Goal: Transaction & Acquisition: Book appointment/travel/reservation

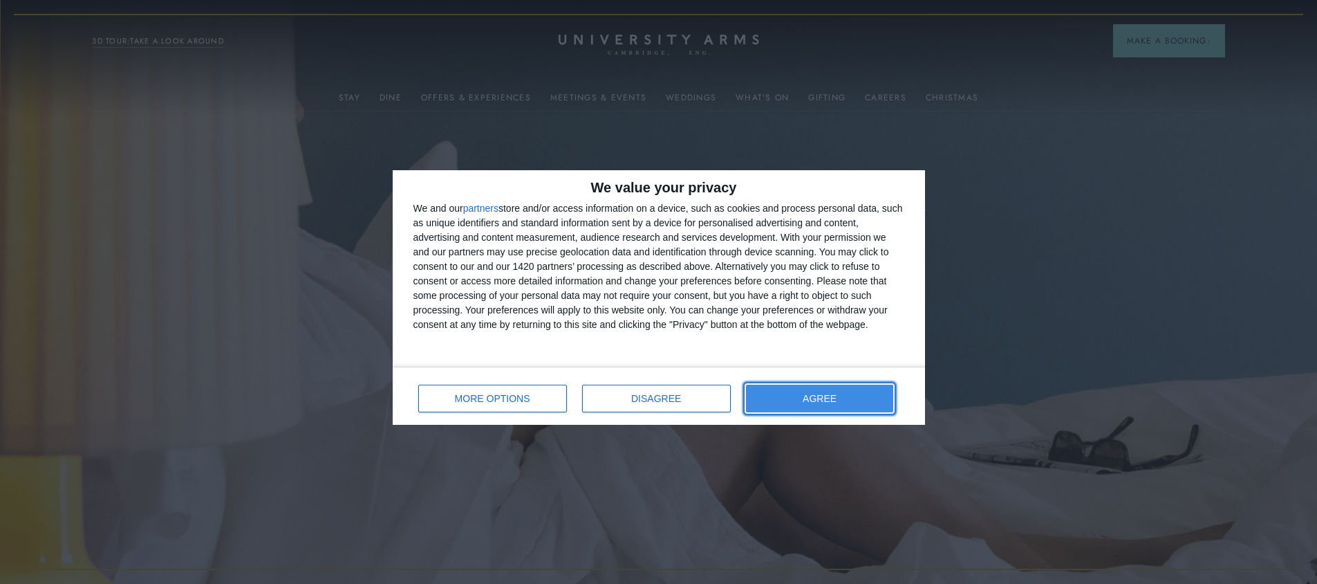
click at [857, 403] on button "AGREE" at bounding box center [820, 398] width 148 height 28
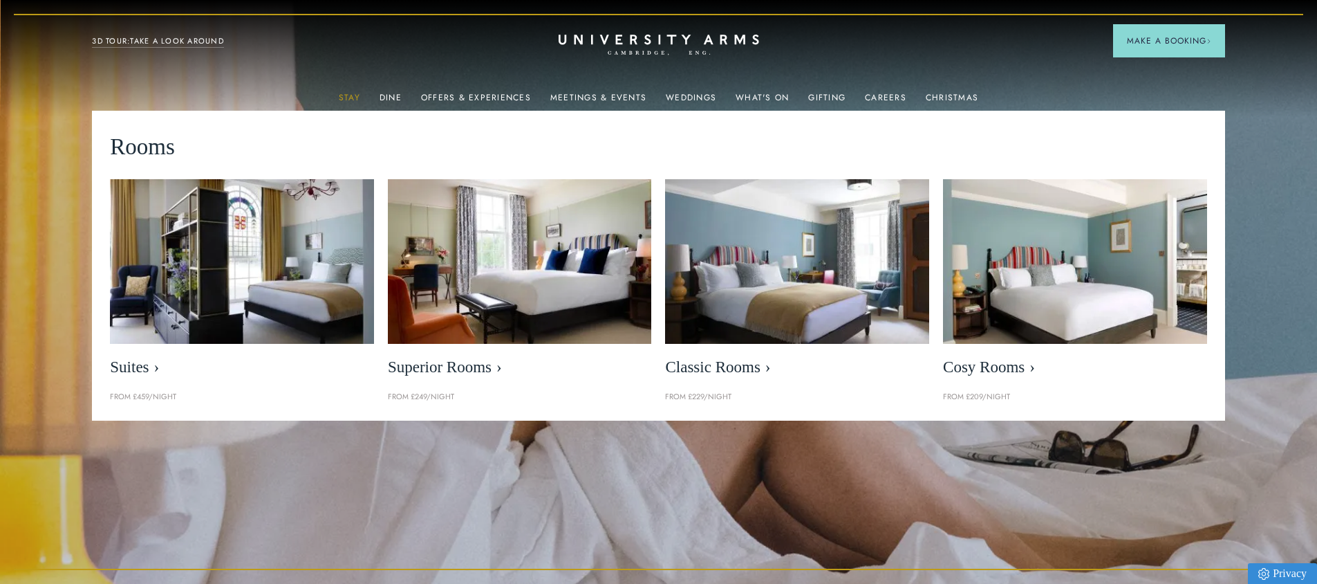
click at [357, 95] on link "Stay" at bounding box center [349, 102] width 21 height 18
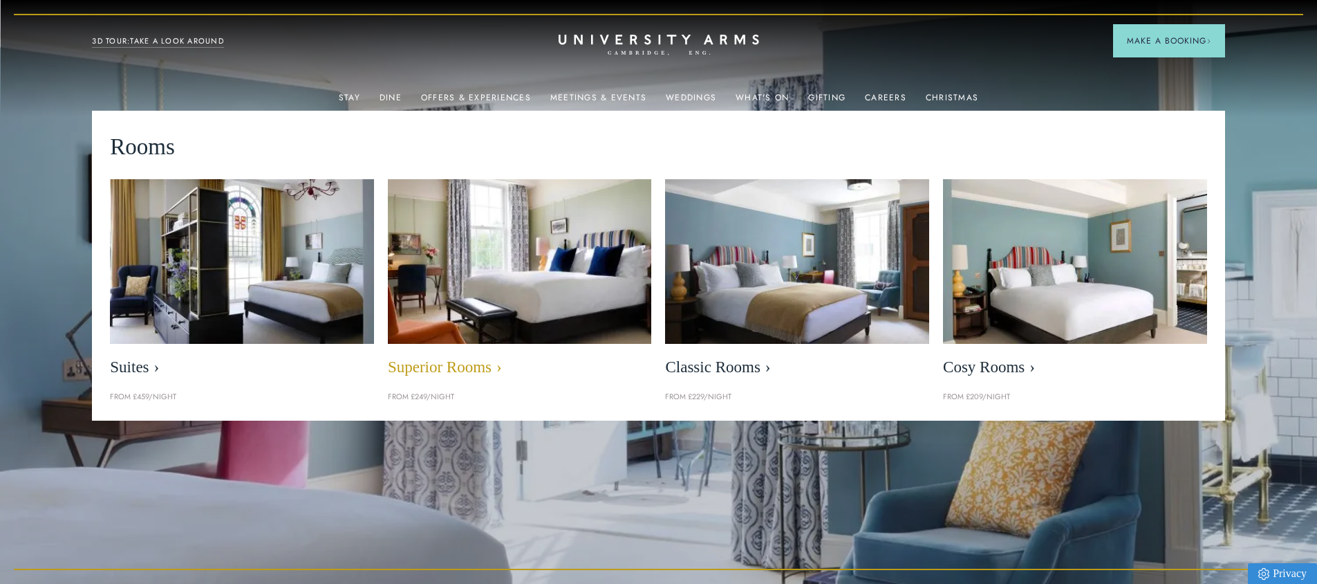
click at [465, 371] on span "Superior Rooms" at bounding box center [520, 366] width 264 height 19
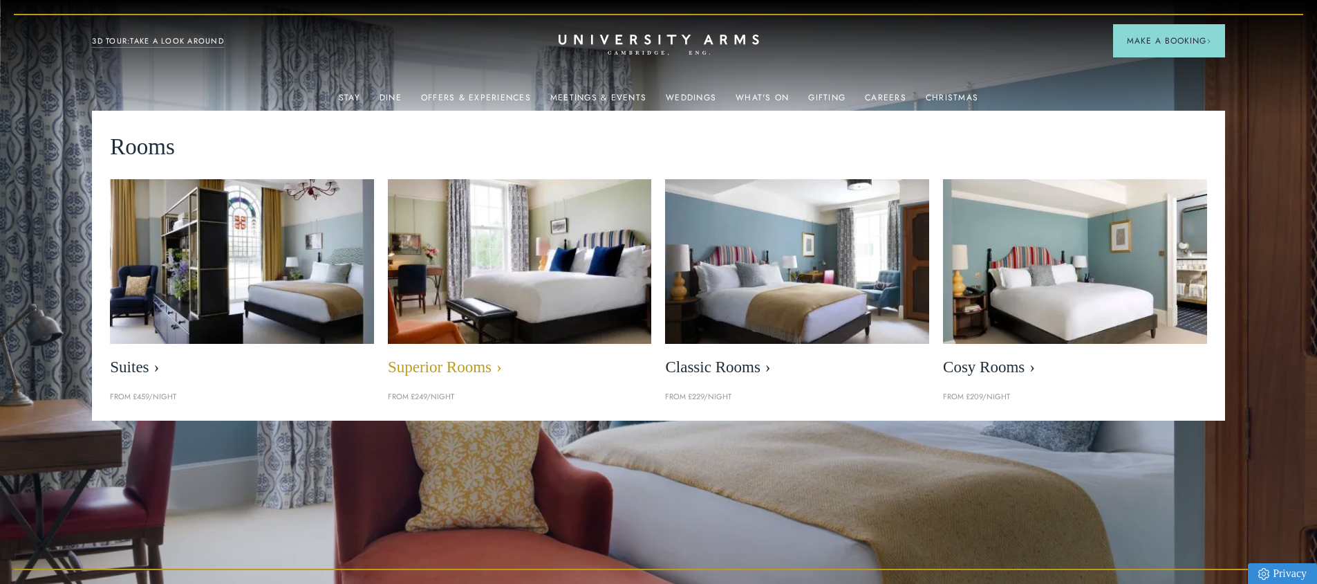
click at [478, 361] on span "Superior Rooms" at bounding box center [520, 366] width 264 height 19
click at [496, 330] on img at bounding box center [520, 261] width 304 height 189
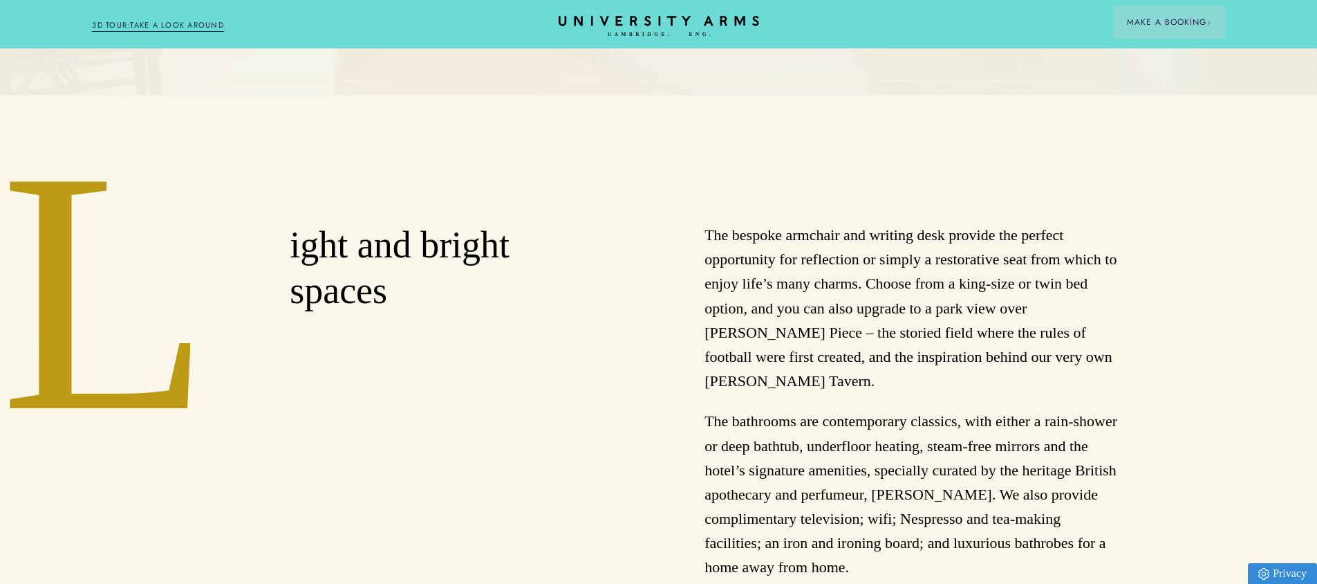
scroll to position [622, 0]
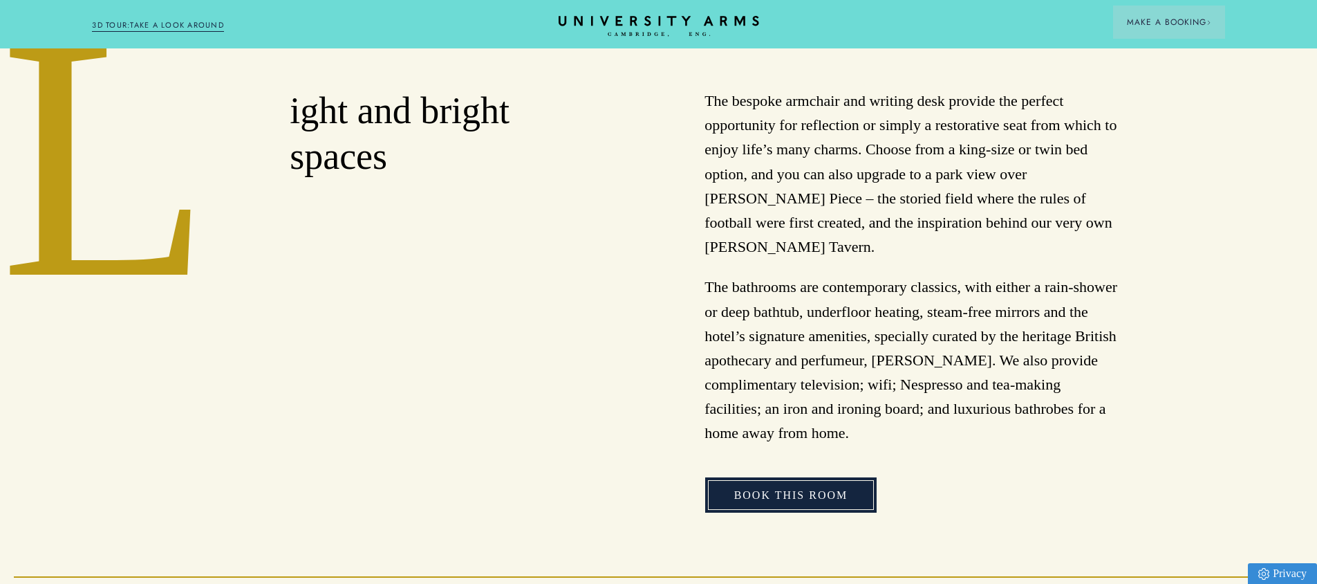
click at [818, 477] on link "Book This Room" at bounding box center [791, 495] width 172 height 36
